Goal: Information Seeking & Learning: Learn about a topic

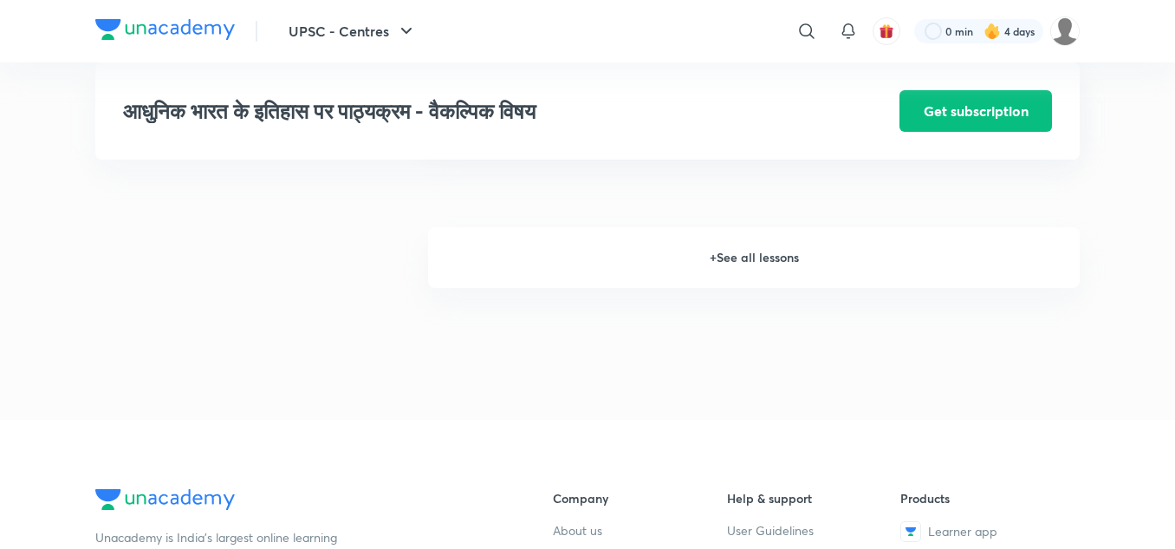
scroll to position [2392, 0]
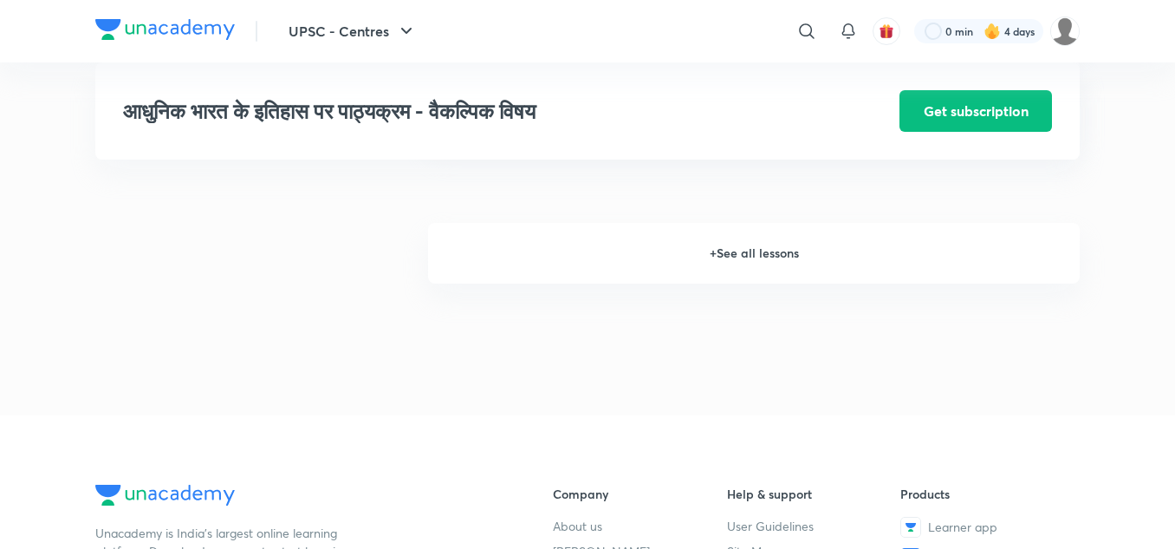
click at [729, 254] on h6 "+ See all lessons" at bounding box center [754, 253] width 652 height 61
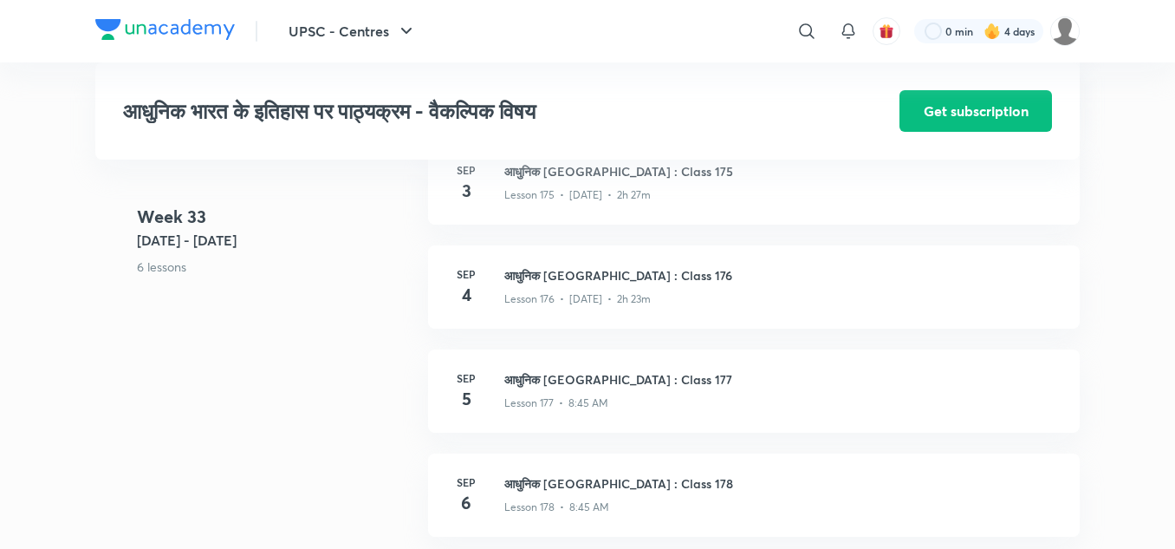
scroll to position [21804, 0]
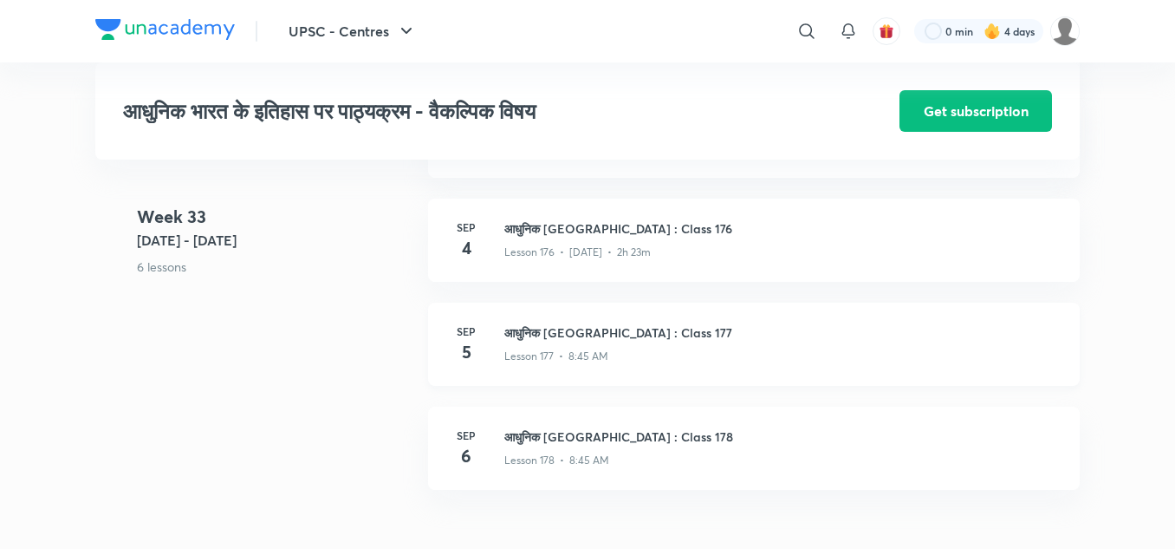
click at [595, 337] on h3 "आधुनिक [GEOGRAPHIC_DATA] : Class 177" at bounding box center [781, 332] width 555 height 18
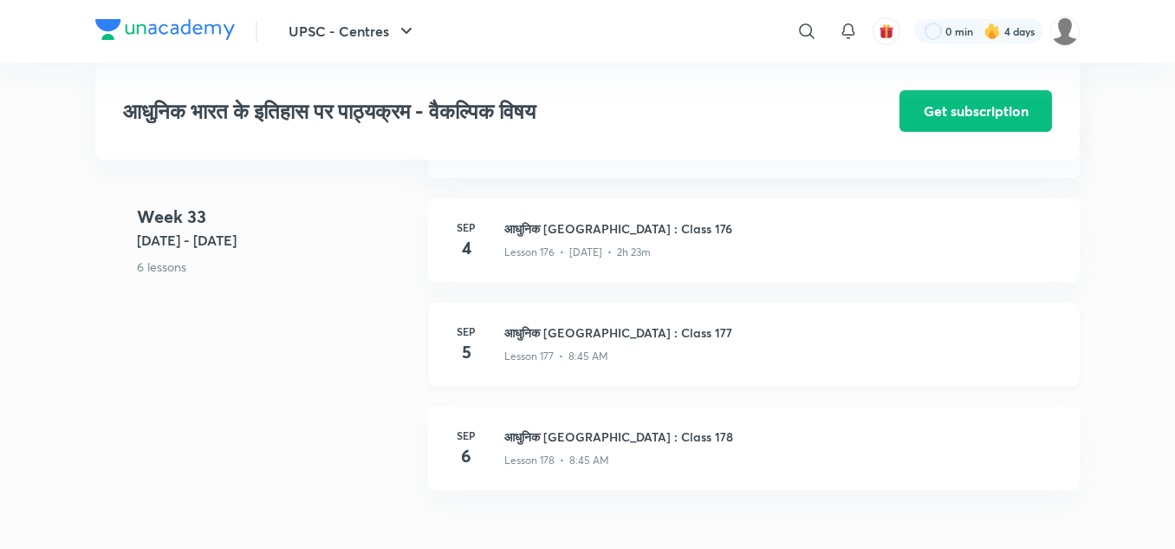
click at [595, 337] on h3 "आधुनिक [GEOGRAPHIC_DATA] : Class 177" at bounding box center [781, 332] width 555 height 18
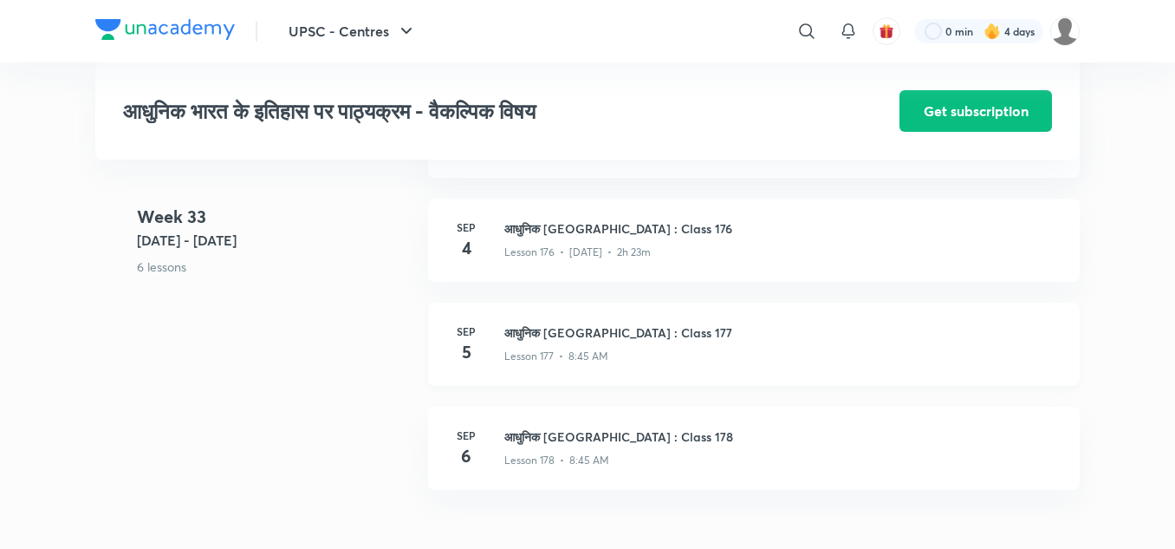
drag, startPoint x: 595, startPoint y: 337, endPoint x: 536, endPoint y: 350, distance: 60.3
click at [536, 350] on div "आधुनिक [GEOGRAPHIC_DATA] : Class 177 Lesson 177 • 8:45 AM" at bounding box center [781, 343] width 555 height 41
click at [536, 350] on p "Lesson 177 • 8:45 AM" at bounding box center [556, 356] width 104 height 16
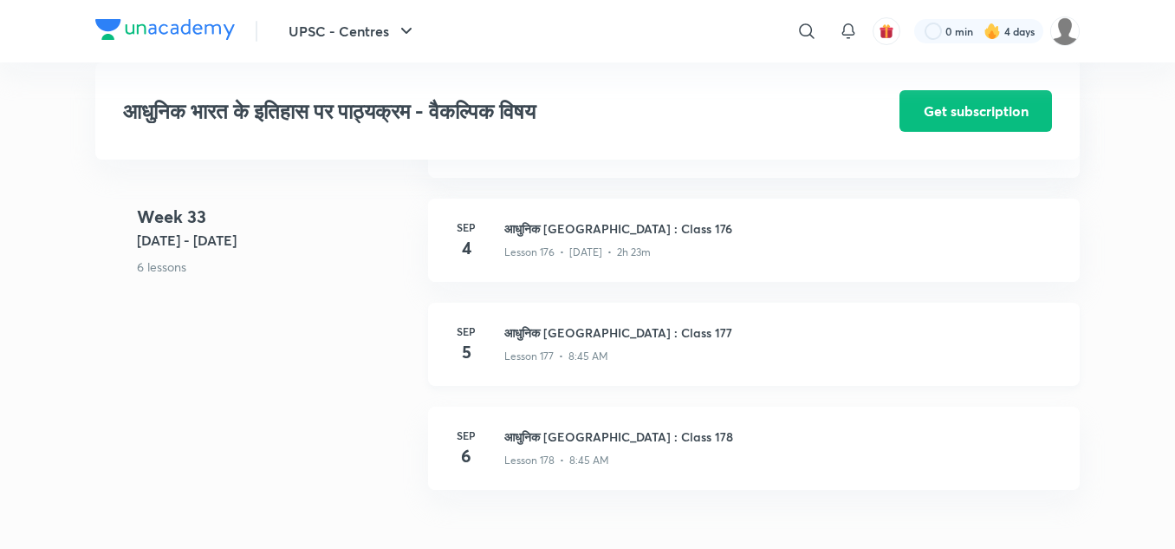
click at [536, 350] on p "Lesson 177 • 8:45 AM" at bounding box center [556, 356] width 104 height 16
drag, startPoint x: 536, startPoint y: 350, endPoint x: 528, endPoint y: 366, distance: 17.8
click at [528, 366] on div "[DATE] आधुनिक [GEOGRAPHIC_DATA] : Class 177 Lesson 177 • 8:45 AM" at bounding box center [754, 343] width 652 height 83
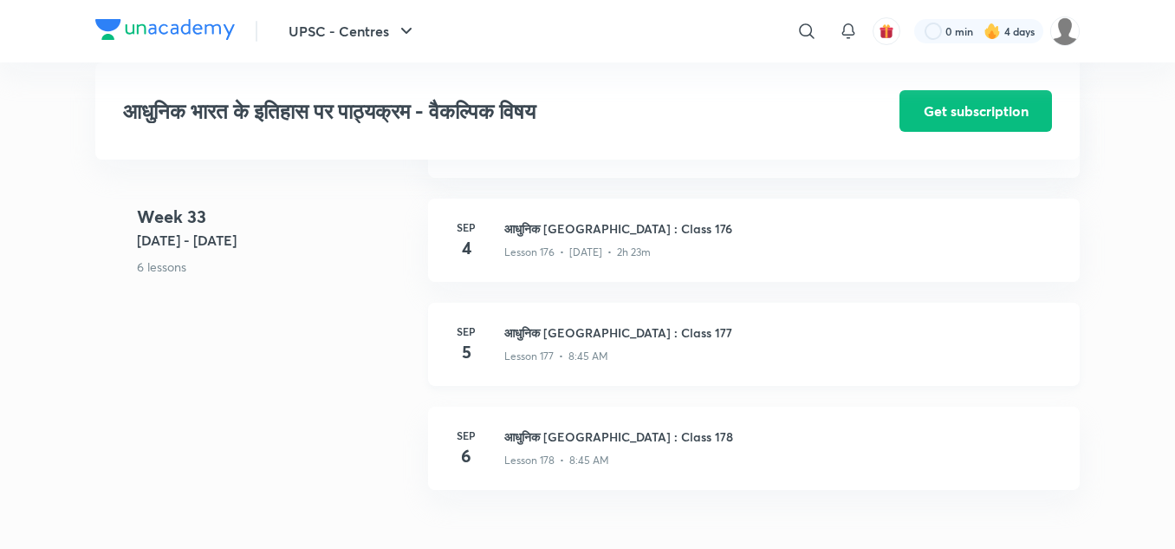
click at [528, 366] on div "[DATE] आधुनिक [GEOGRAPHIC_DATA] : Class 177 Lesson 177 • 8:45 AM" at bounding box center [754, 343] width 652 height 83
click at [553, 341] on h3 "आधुनिक [GEOGRAPHIC_DATA] : Class 177" at bounding box center [781, 332] width 555 height 18
